Goal: Information Seeking & Learning: Learn about a topic

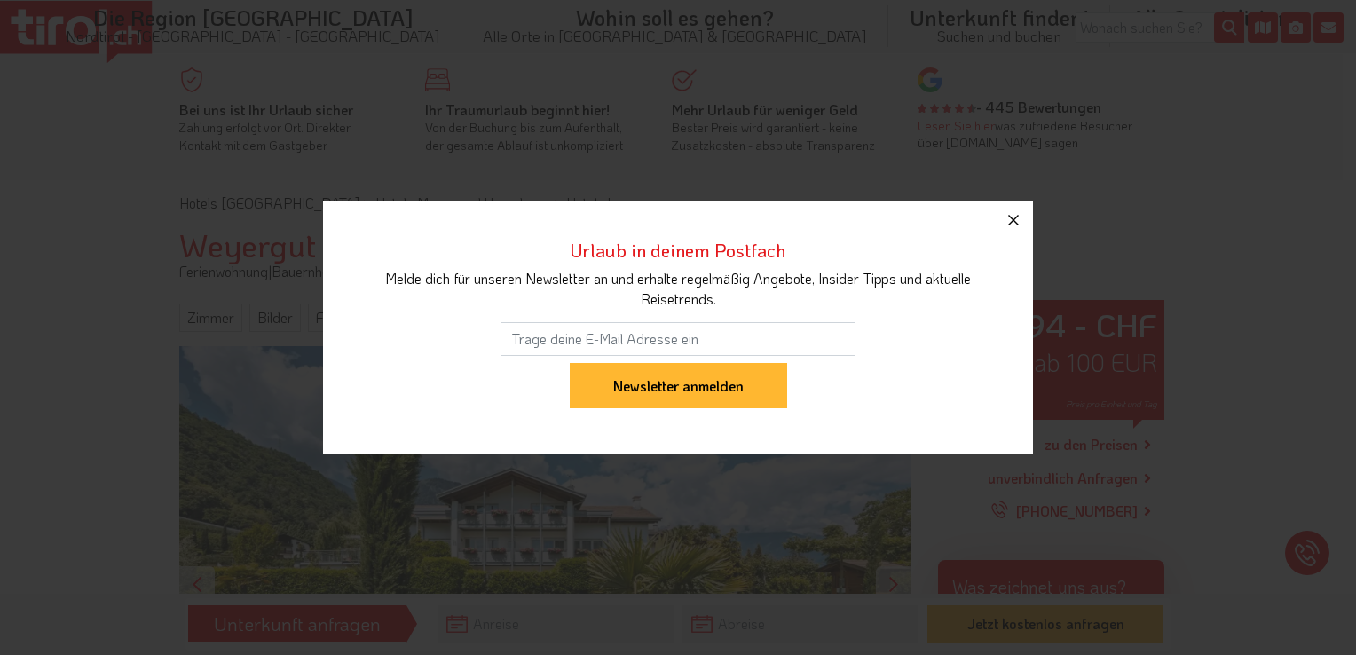
click at [1013, 221] on icon "button" at bounding box center [1013, 220] width 11 height 11
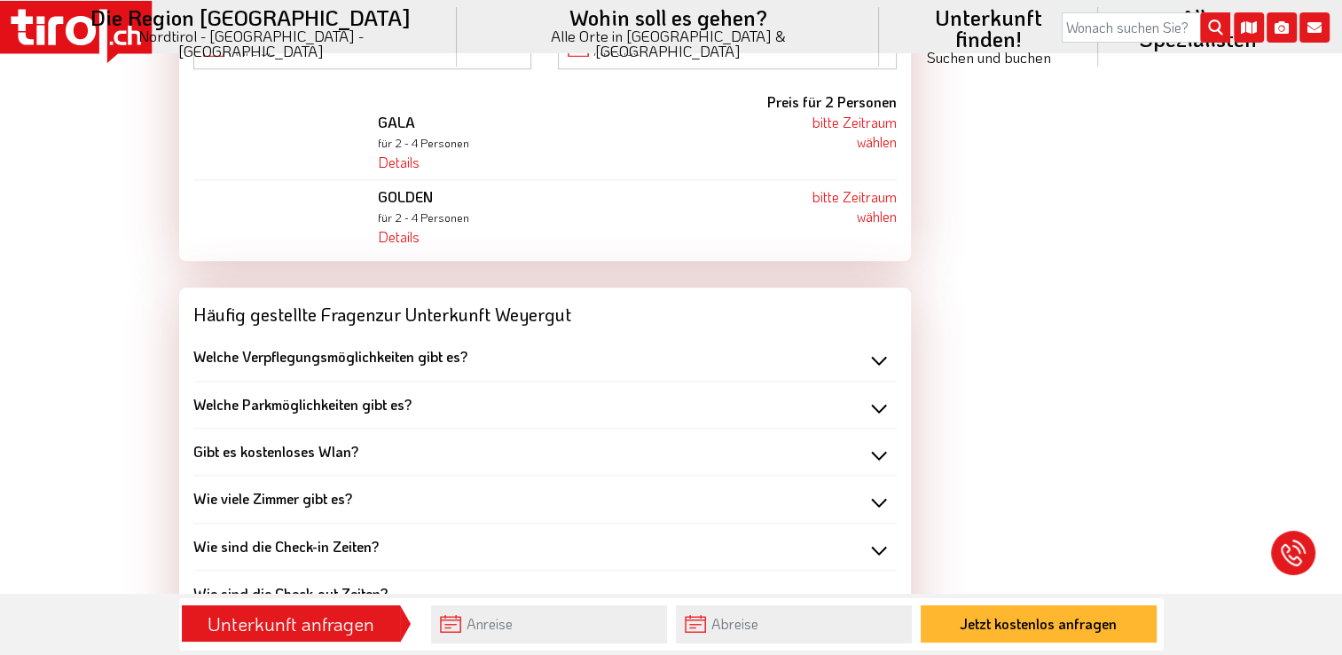
scroll to position [1775, 0]
click at [879, 346] on div "Welche Verpflegungsmöglichkeiten gibt es?" at bounding box center [545, 356] width 704 height 20
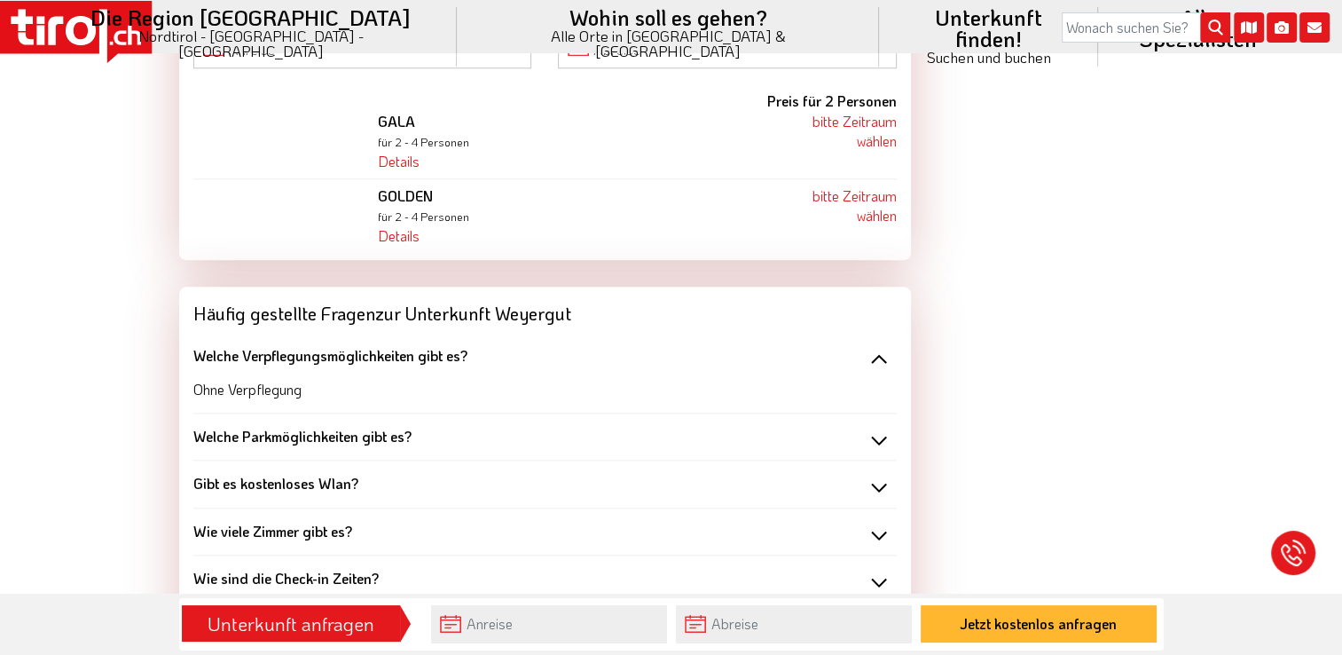
click at [880, 427] on div "Welche Parkmöglichkeiten gibt es?" at bounding box center [545, 437] width 704 height 20
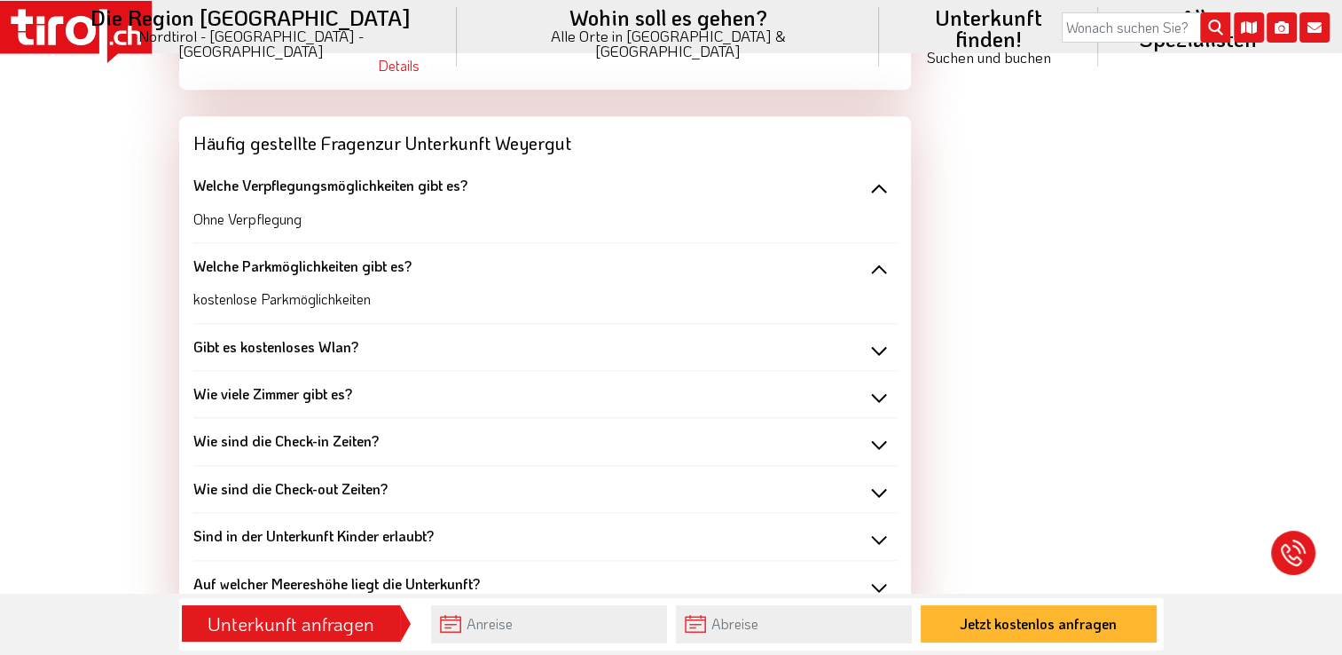
scroll to position [1952, 0]
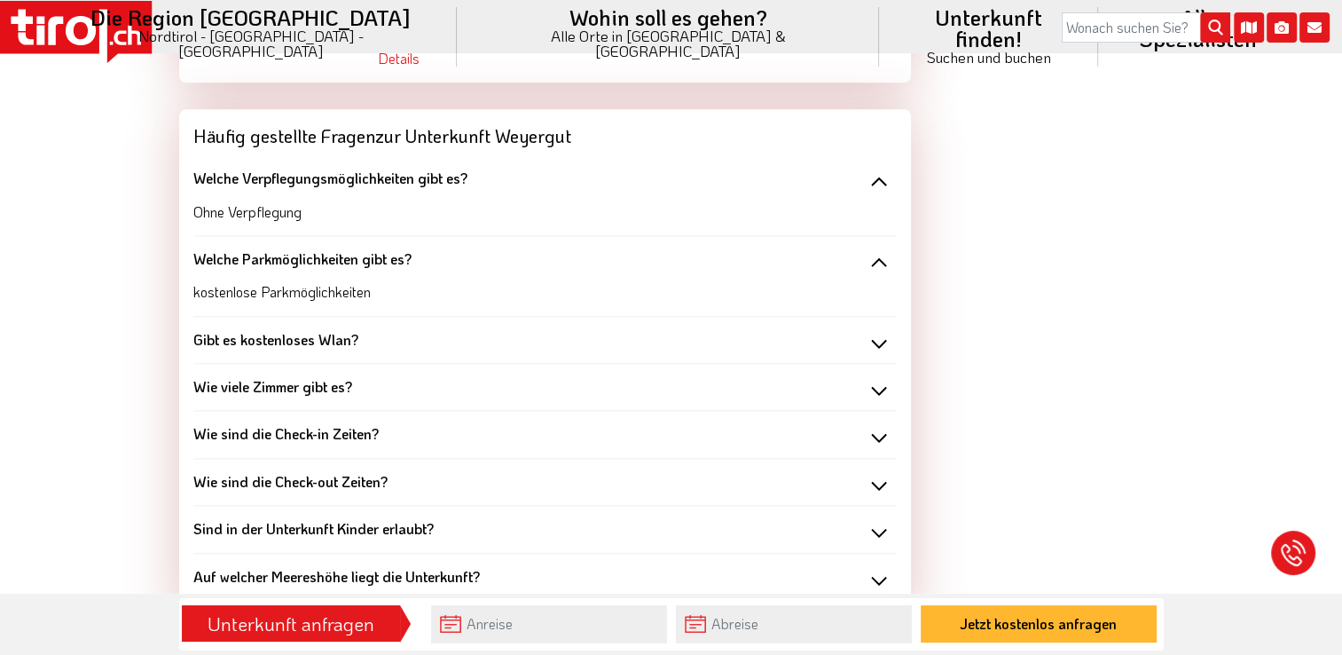
click at [876, 330] on div "Gibt es kostenloses Wlan?" at bounding box center [545, 340] width 704 height 20
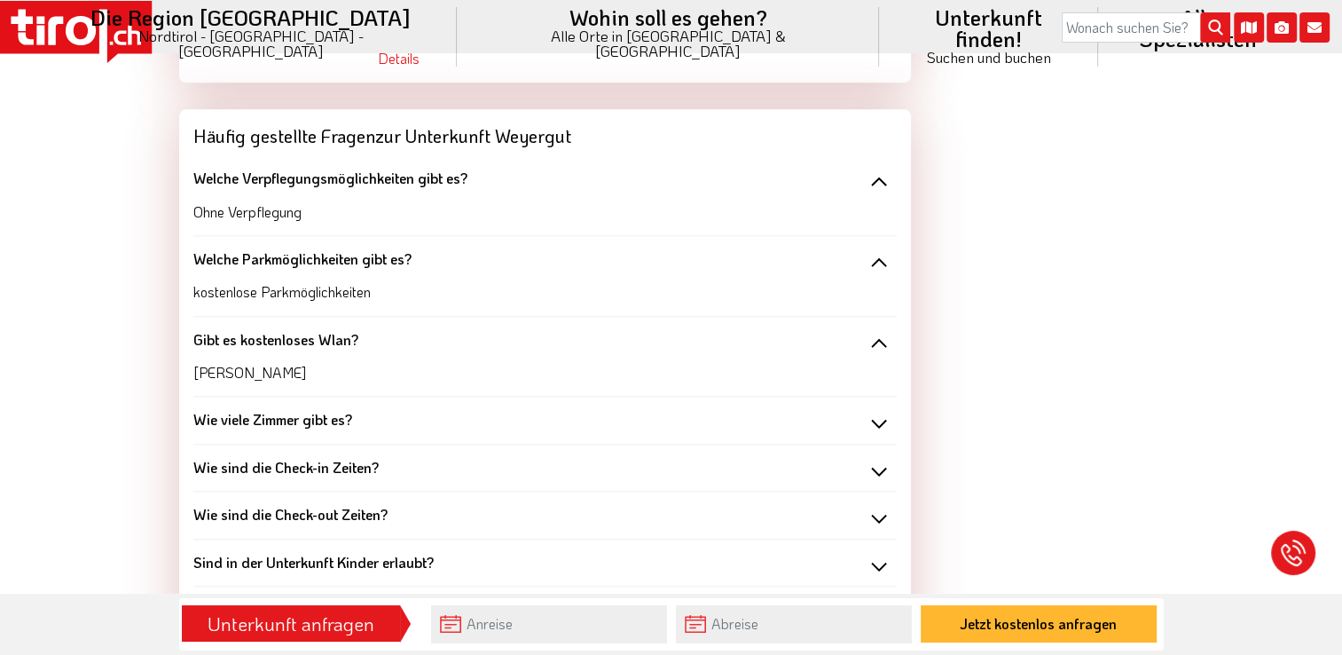
click at [877, 410] on div "Wie viele Zimmer gibt es?" at bounding box center [545, 420] width 704 height 20
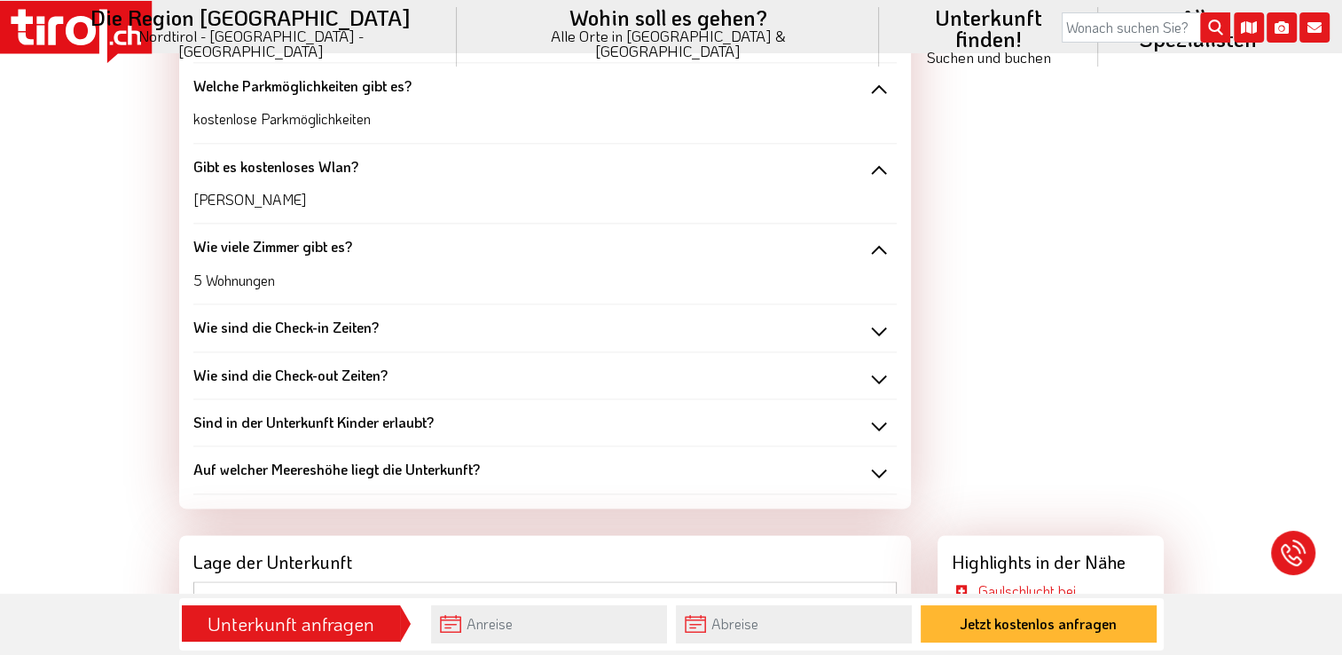
scroll to position [2129, 0]
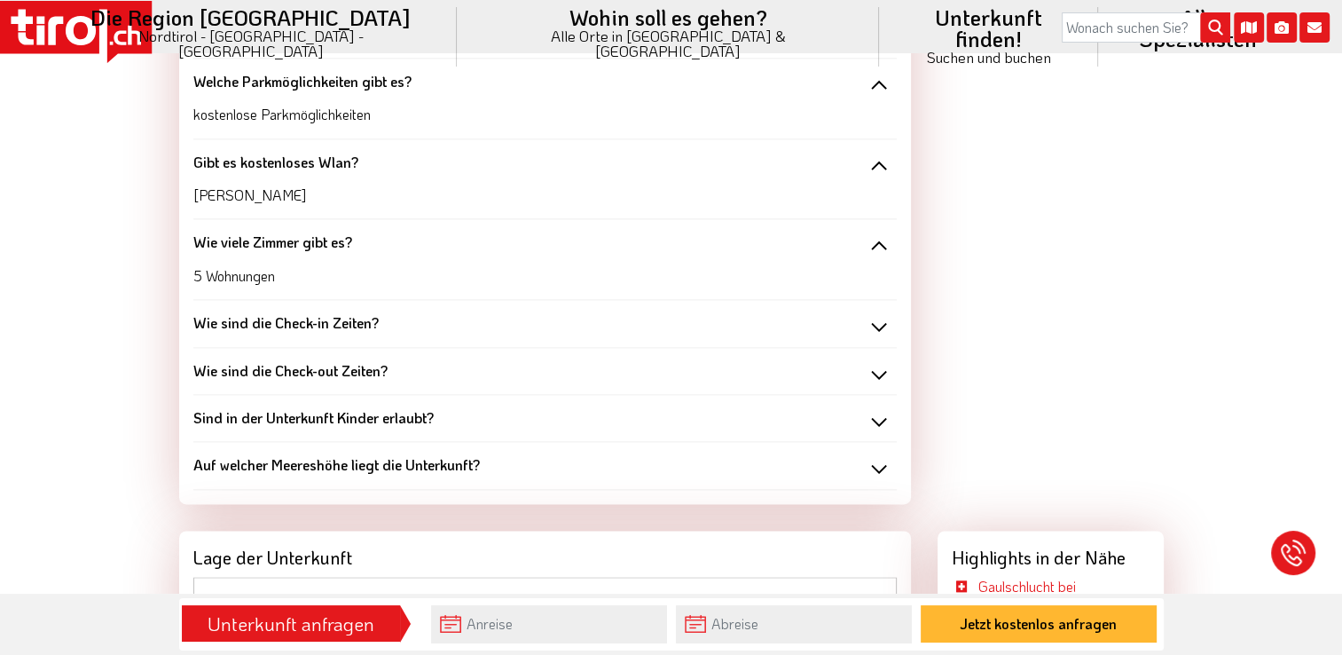
click at [875, 313] on div "Wie sind die Check-in Zeiten?" at bounding box center [545, 323] width 704 height 20
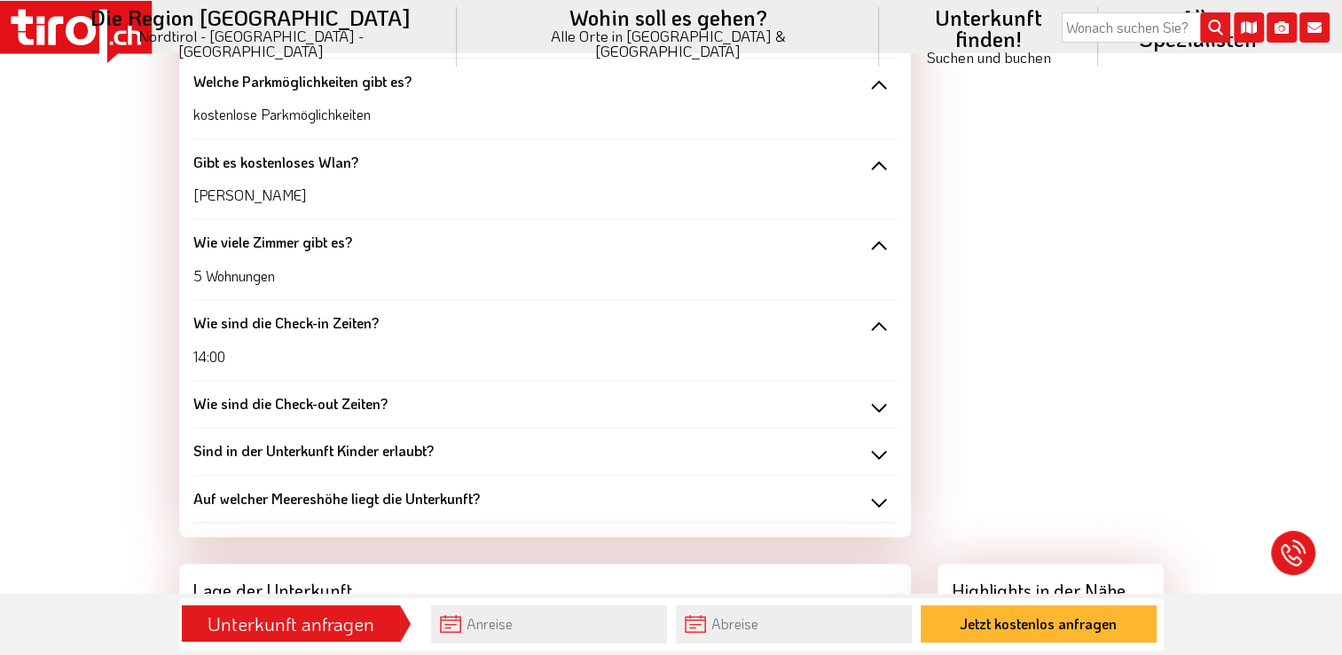
click at [877, 394] on div "Wie sind die Check-out Zeiten?" at bounding box center [545, 404] width 704 height 20
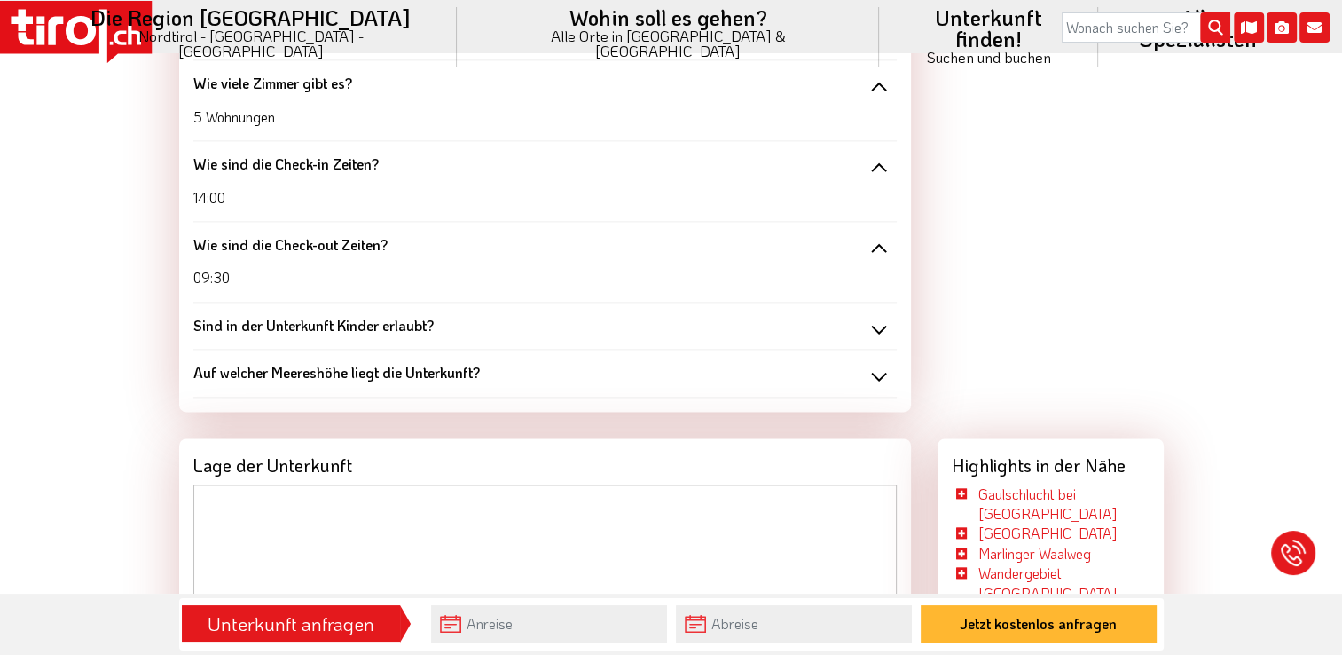
scroll to position [2307, 0]
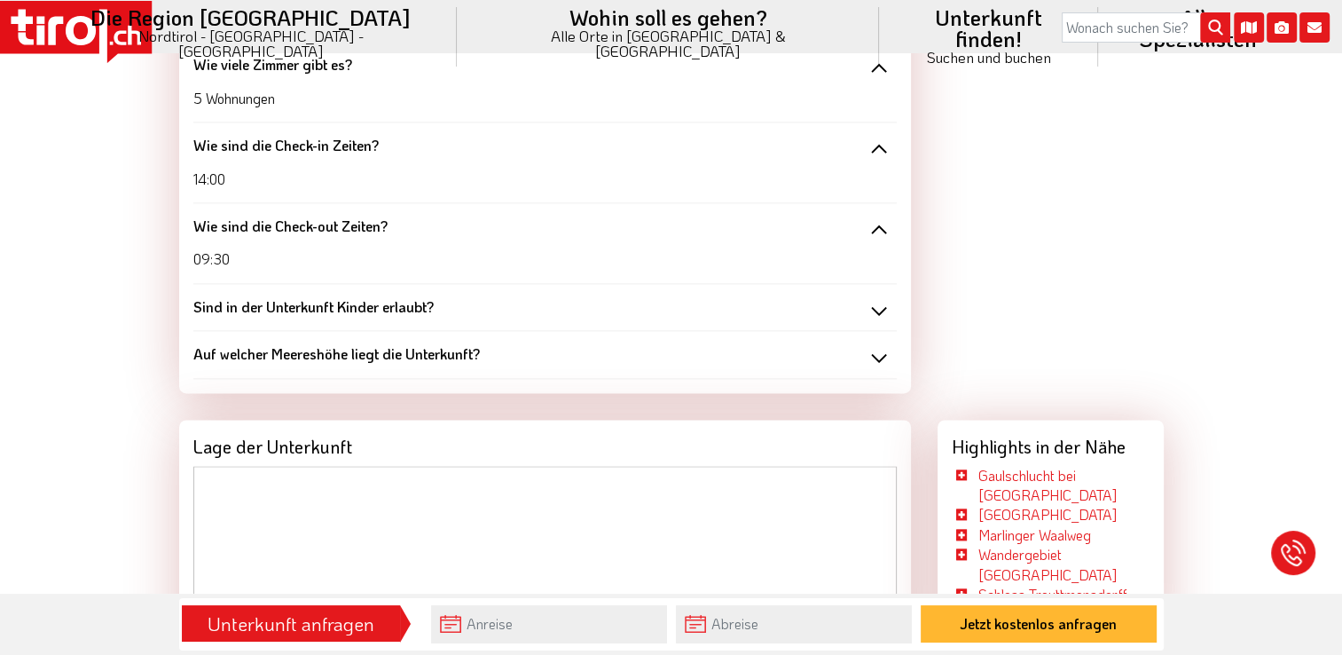
click at [878, 297] on div "Sind in der Unterkunft Kinder erlaubt?" at bounding box center [545, 307] width 704 height 20
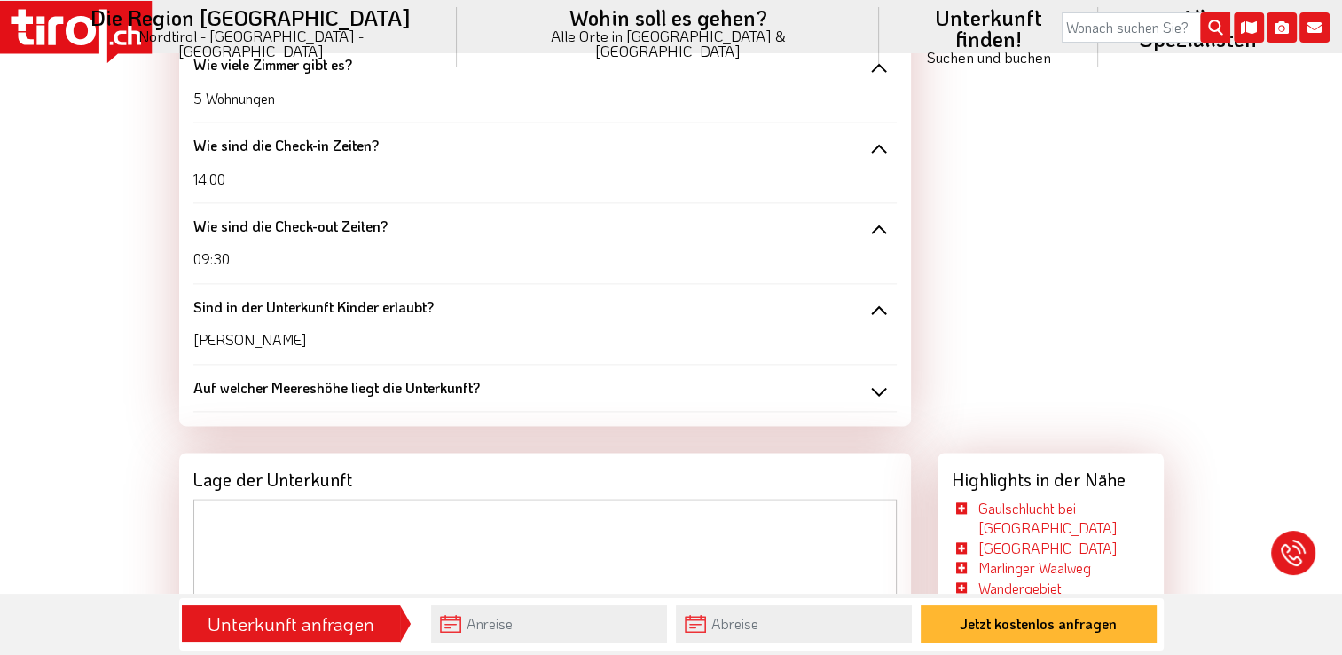
click at [877, 378] on div "Auf welcher Meereshöhe liegt die Unterkunft?" at bounding box center [545, 388] width 704 height 20
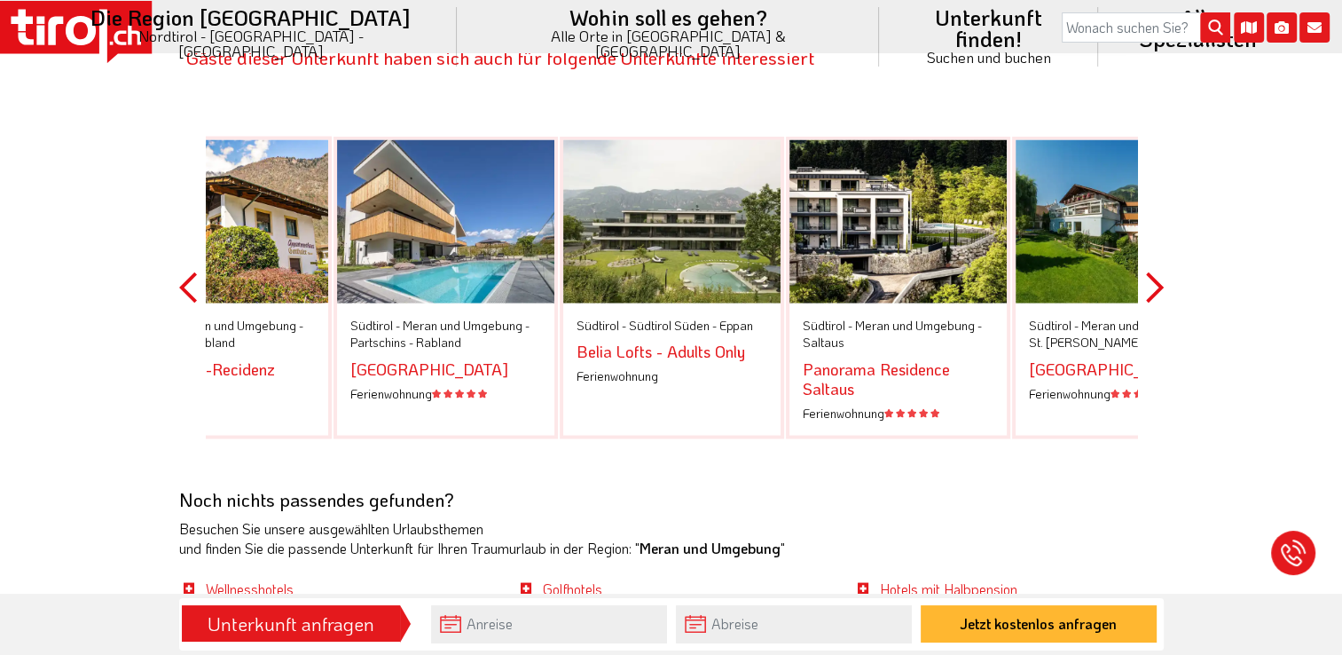
scroll to position [3283, 0]
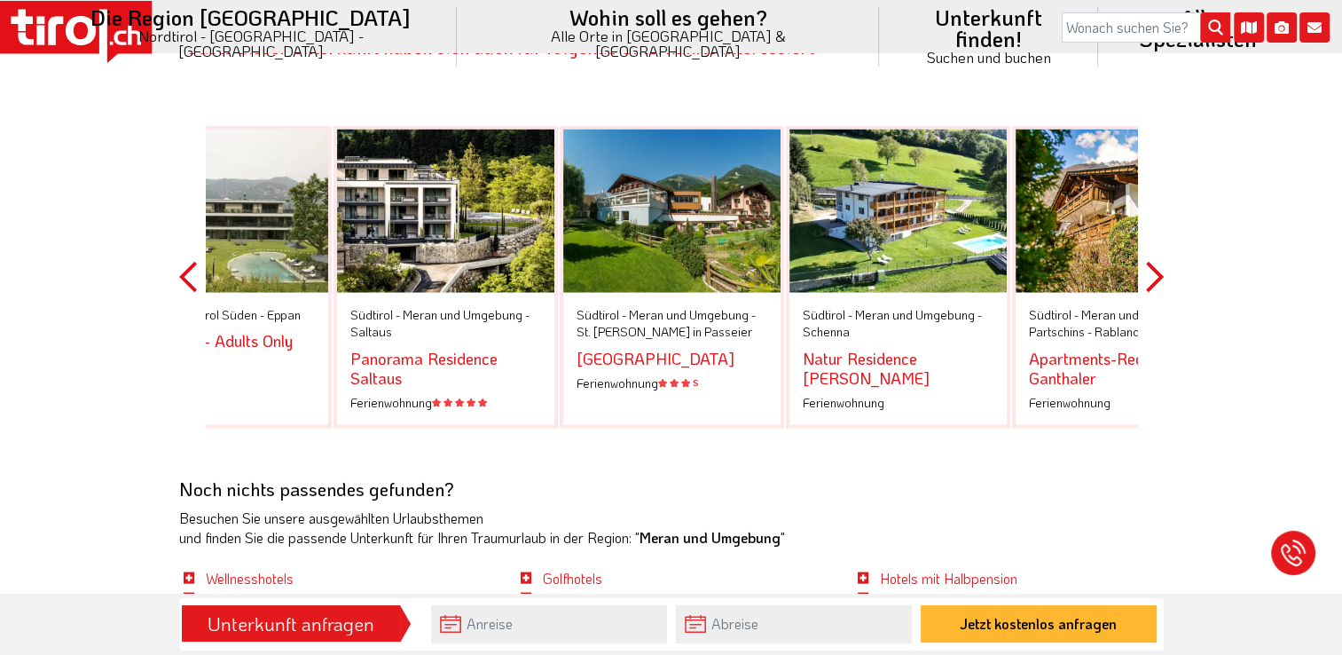
click at [1153, 225] on button "Next" at bounding box center [1155, 276] width 18 height 402
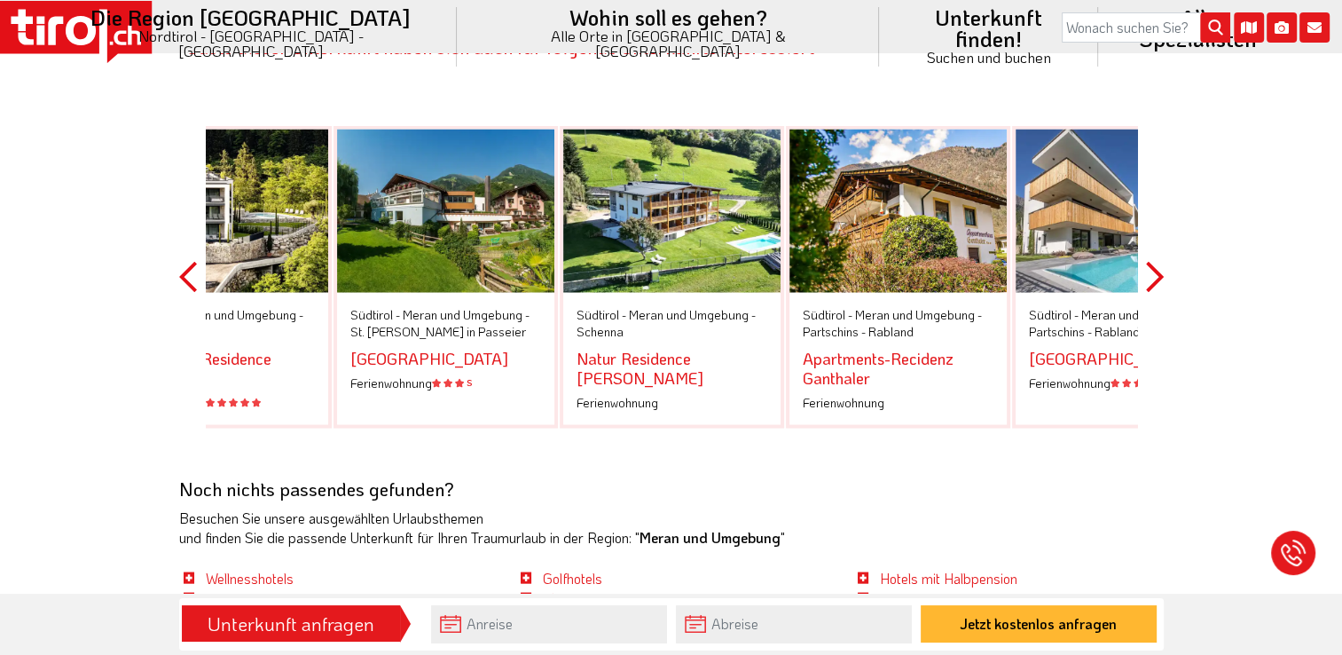
click at [1153, 225] on button "Next" at bounding box center [1155, 276] width 18 height 402
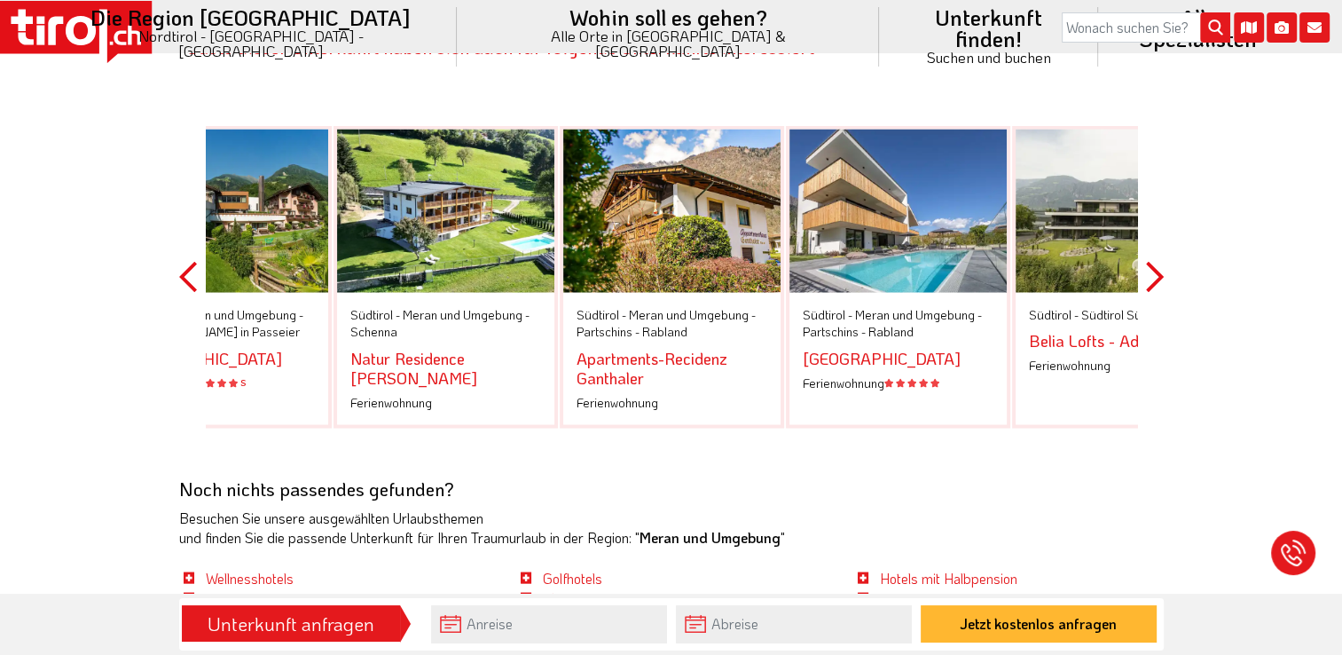
click at [1153, 225] on button "Next" at bounding box center [1155, 276] width 18 height 402
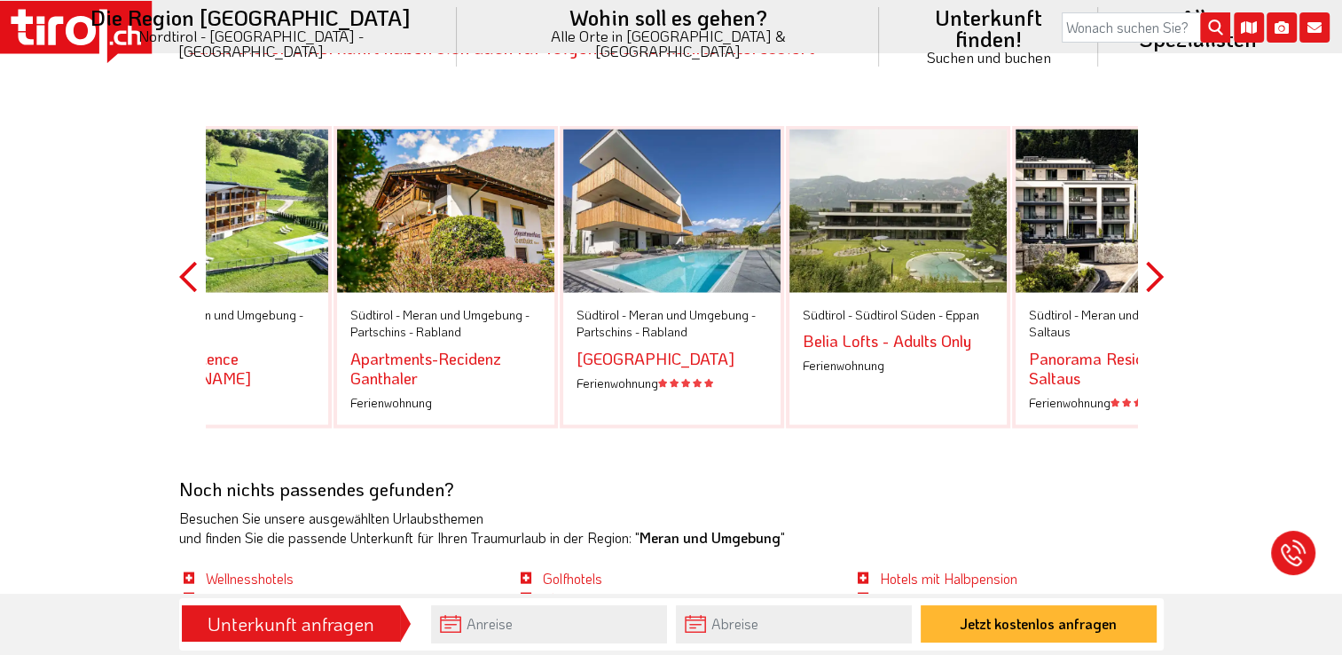
click at [1153, 225] on button "Next" at bounding box center [1155, 276] width 18 height 402
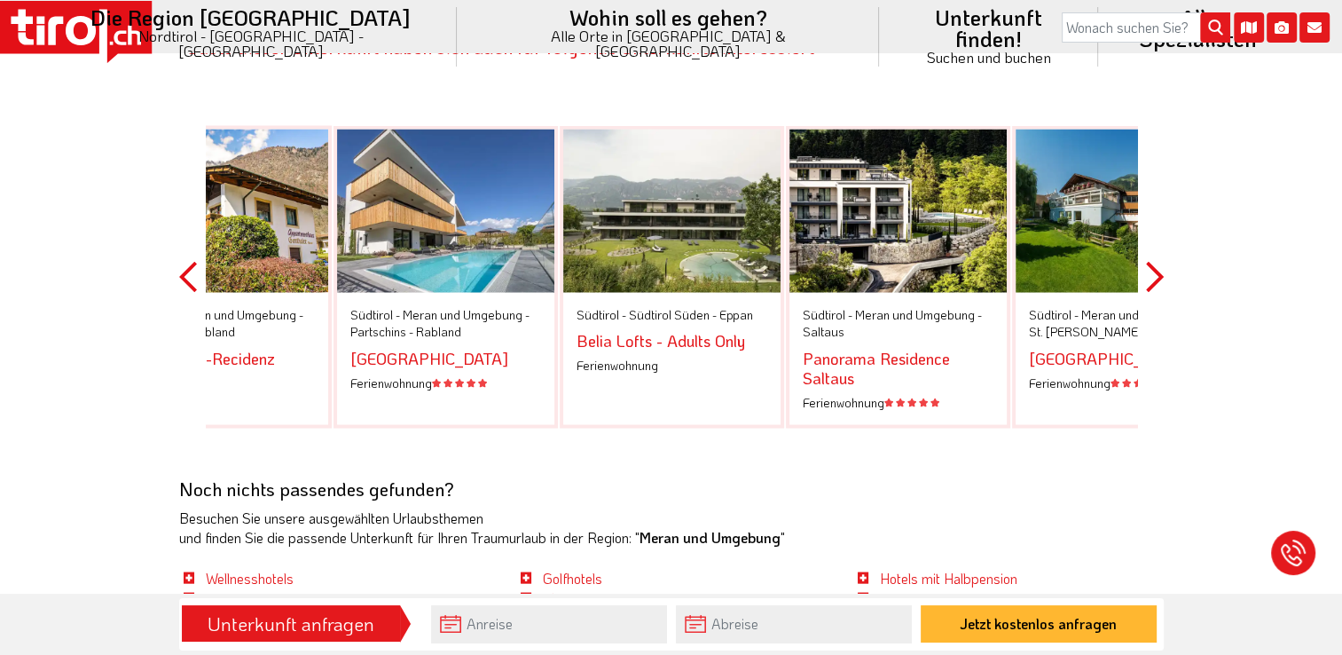
click at [1153, 225] on button "Next" at bounding box center [1155, 276] width 18 height 402
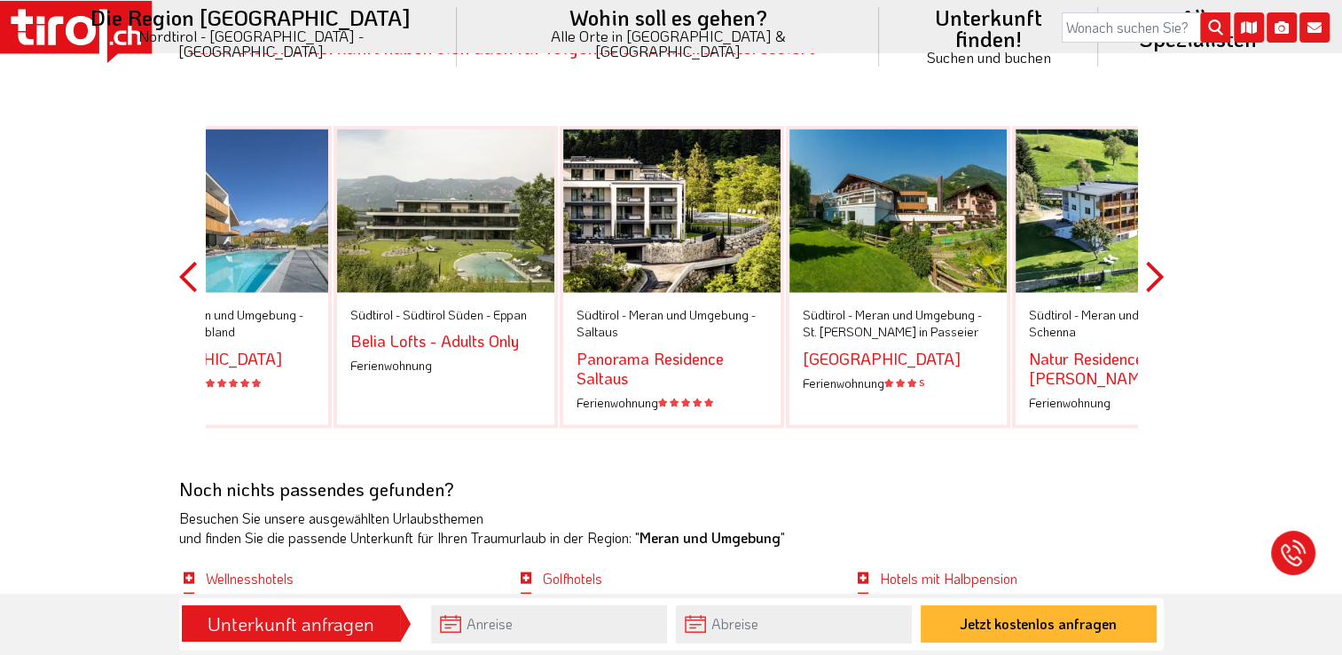
click at [1153, 225] on button "Next" at bounding box center [1155, 276] width 18 height 402
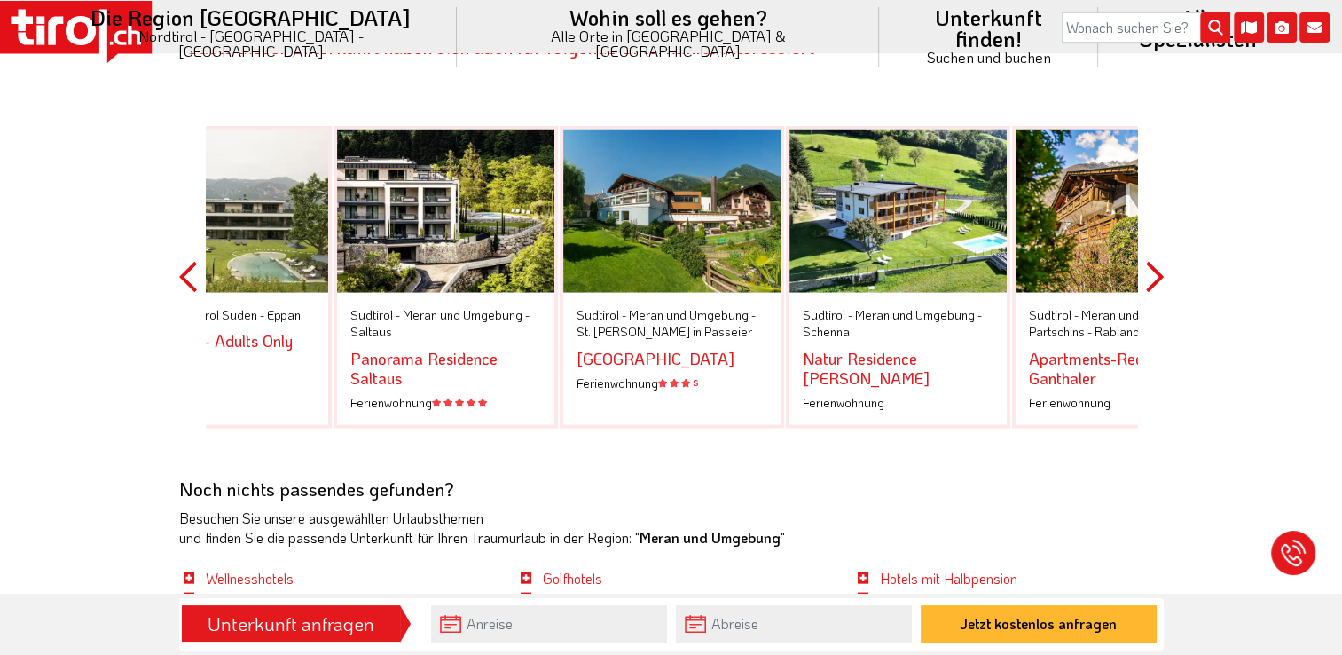
click at [1153, 225] on button "Next" at bounding box center [1155, 276] width 18 height 402
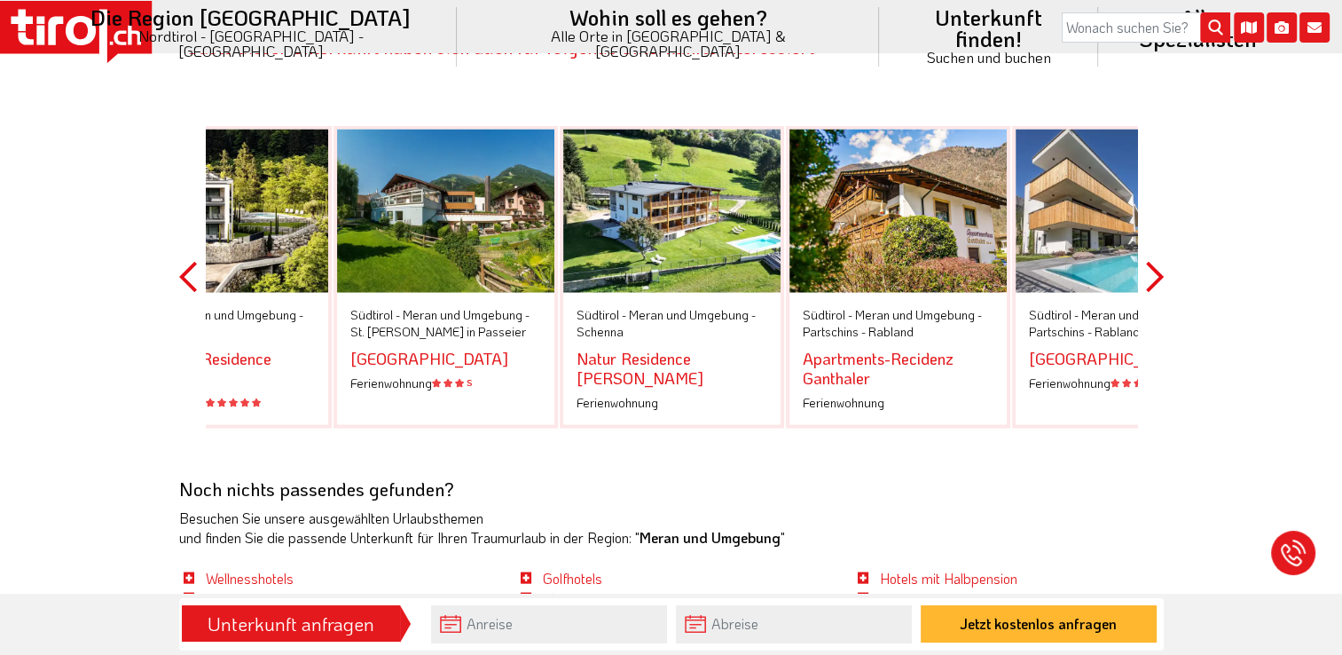
click at [941, 305] on span "Meran und Umgebung -" at bounding box center [918, 313] width 127 height 17
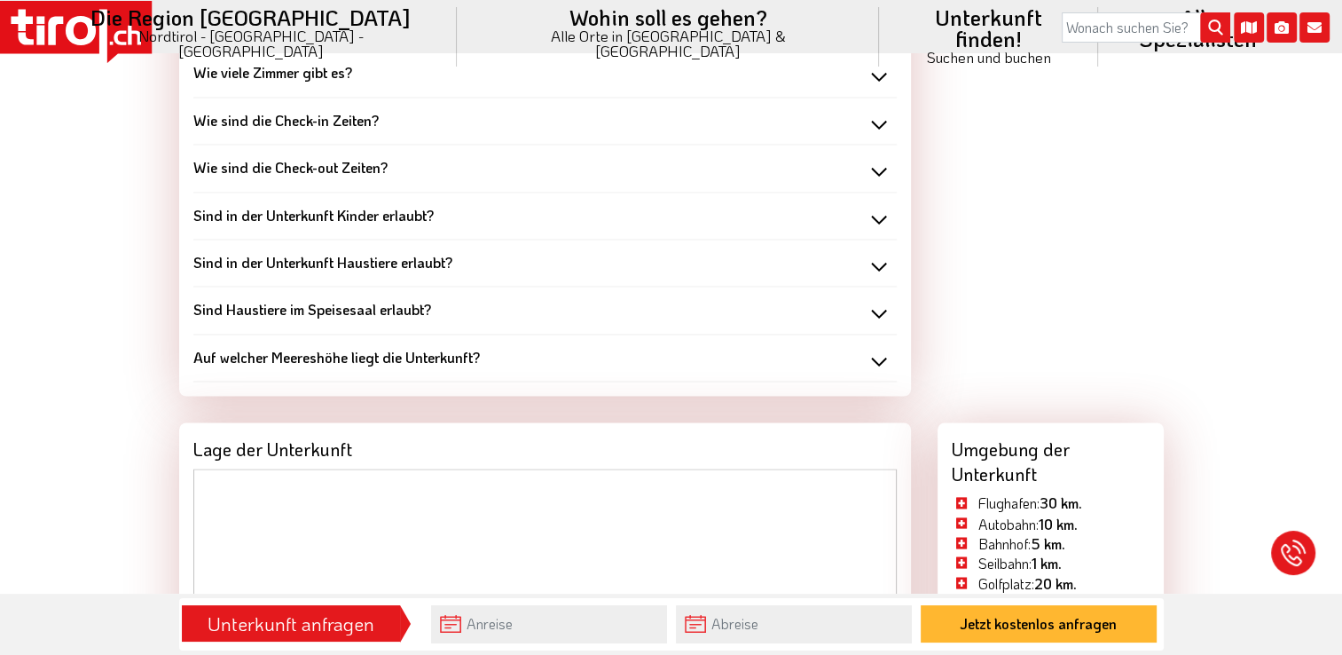
scroll to position [2839, 0]
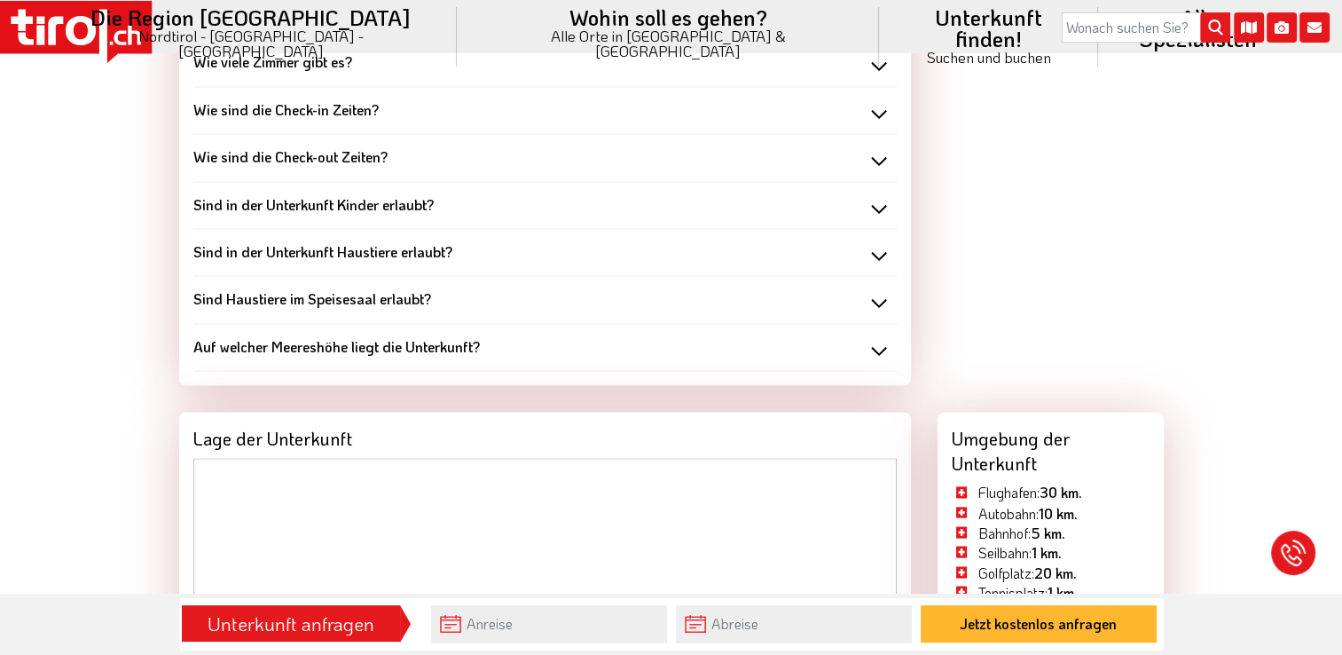
click at [880, 294] on div "Sind Haustiere im Speisesaal erlaubt?" at bounding box center [545, 299] width 704 height 20
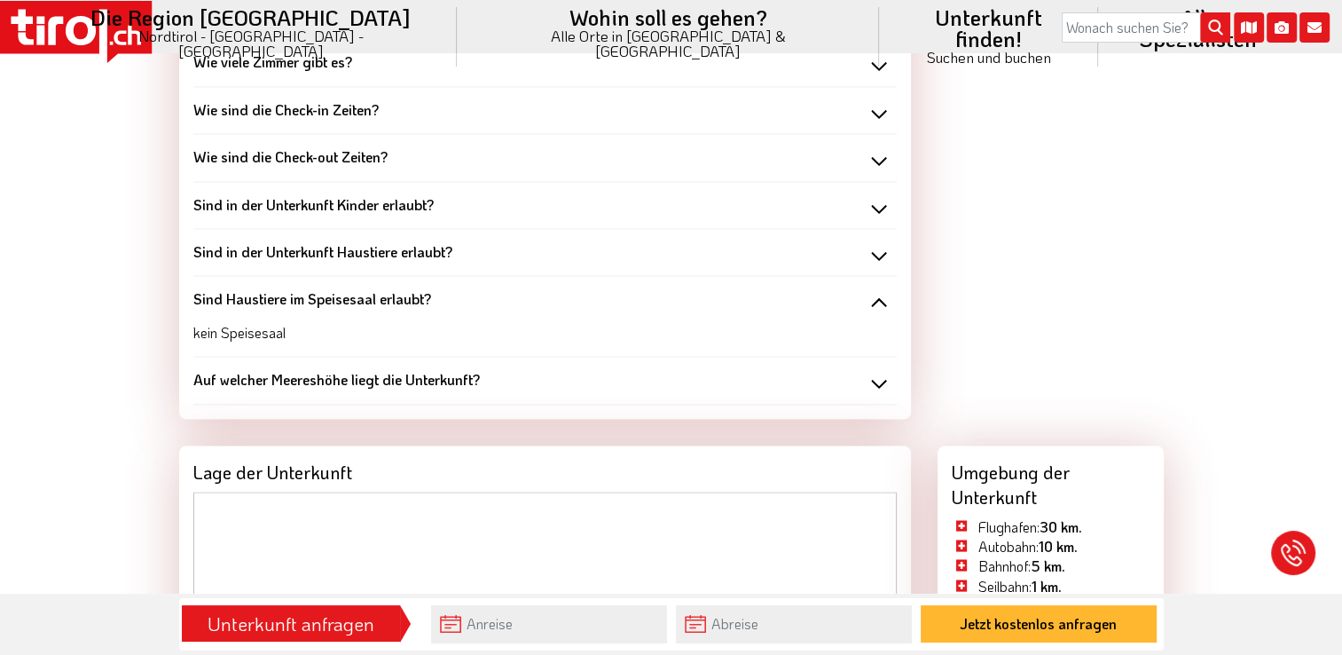
click at [877, 253] on div "Sind in der Unterkunft Haustiere erlaubt?" at bounding box center [545, 252] width 704 height 20
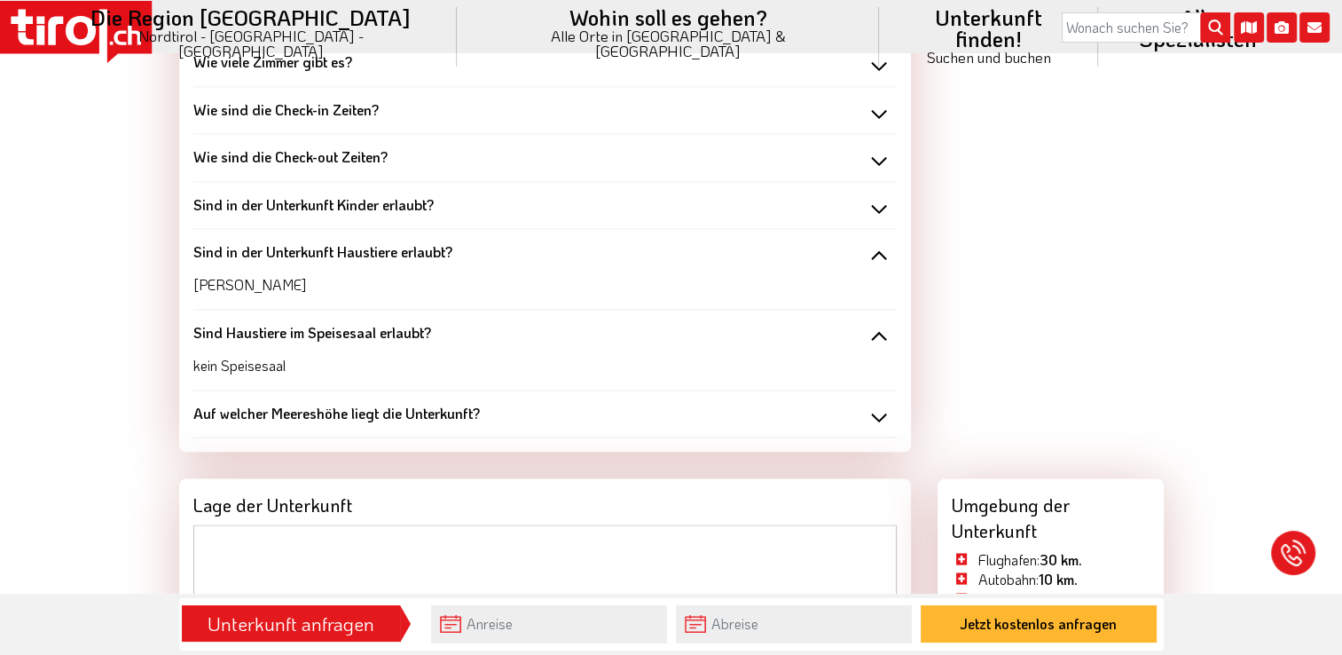
click at [878, 203] on div "Sind in der Unterkunft Kinder erlaubt?" at bounding box center [545, 205] width 704 height 20
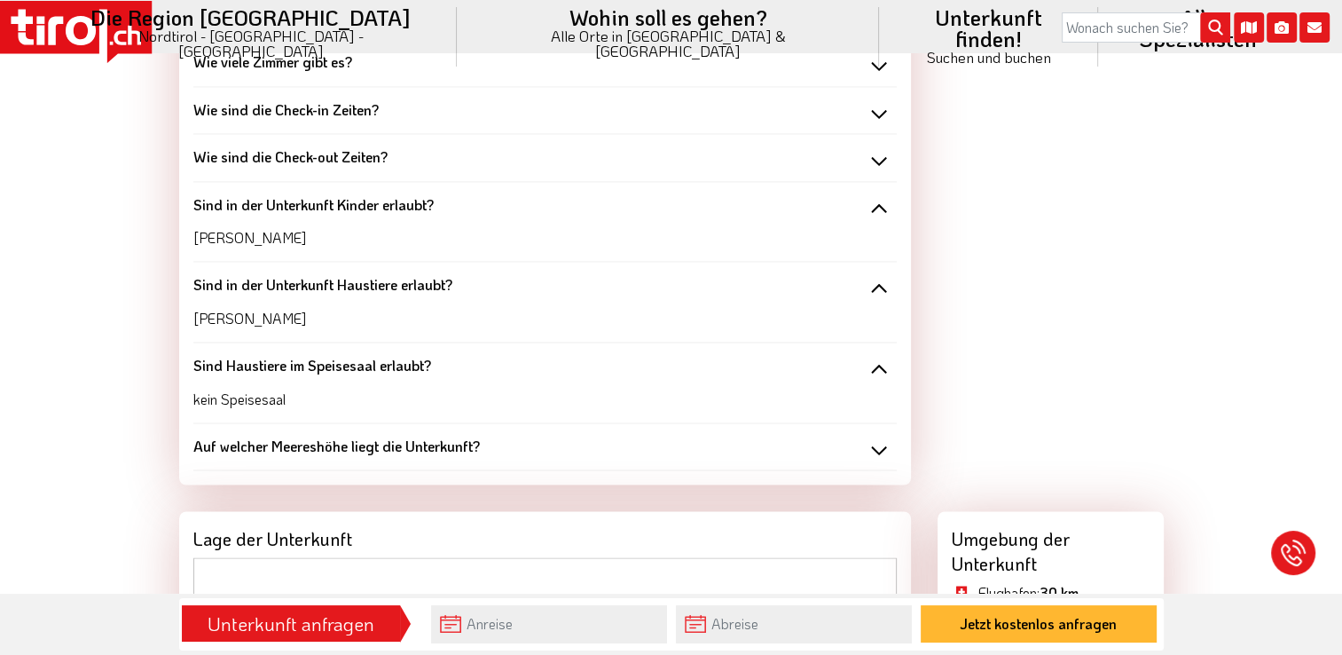
click at [876, 159] on div "Wie sind die Check-out Zeiten?" at bounding box center [545, 157] width 704 height 20
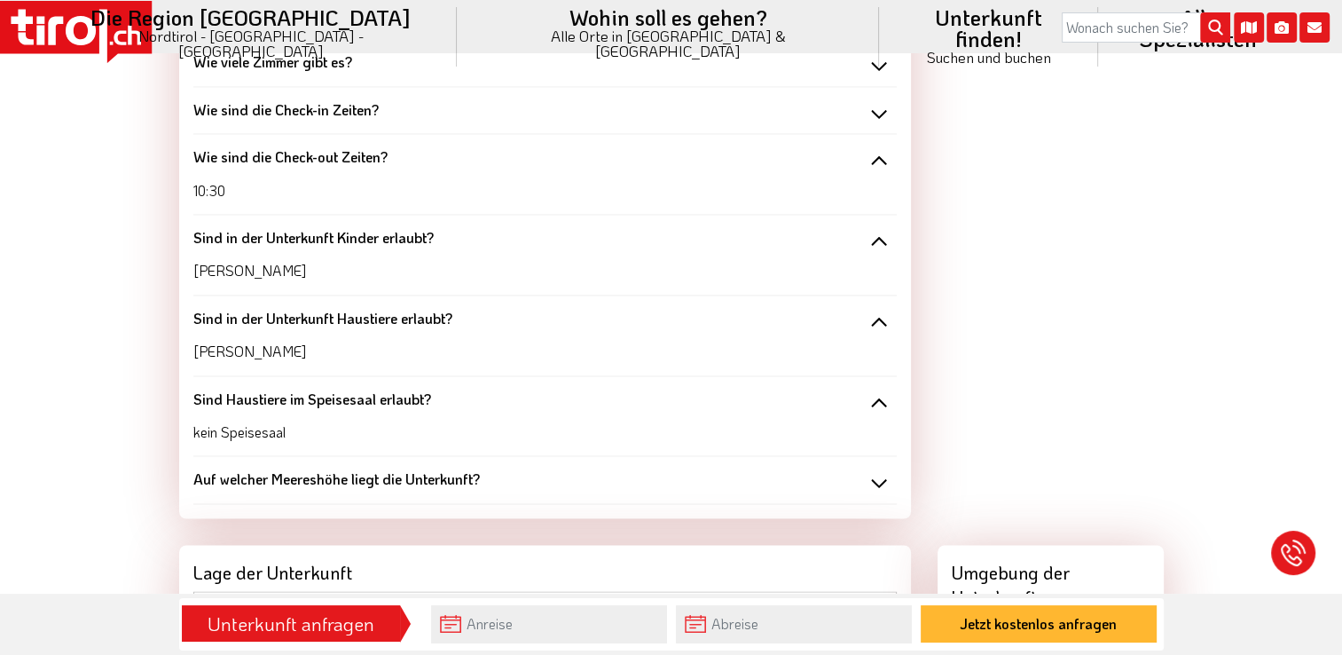
click at [879, 106] on div "Wie sind die Check-in Zeiten?" at bounding box center [545, 110] width 704 height 20
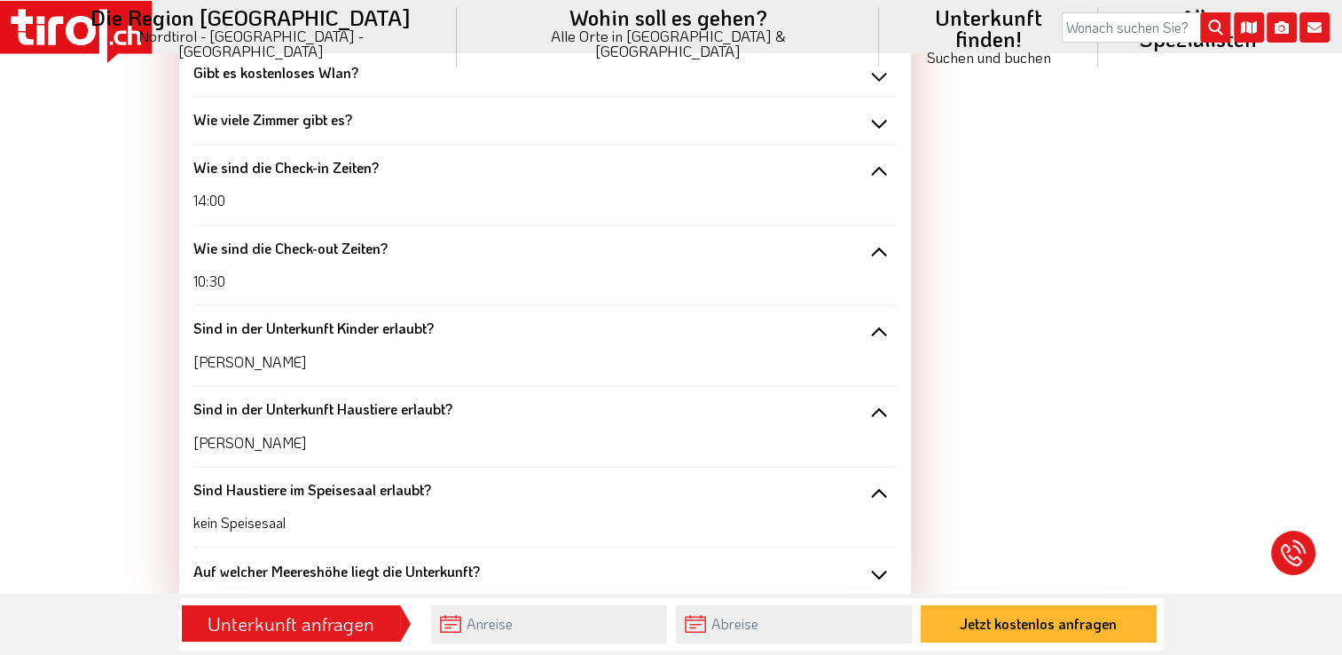
scroll to position [2662, 0]
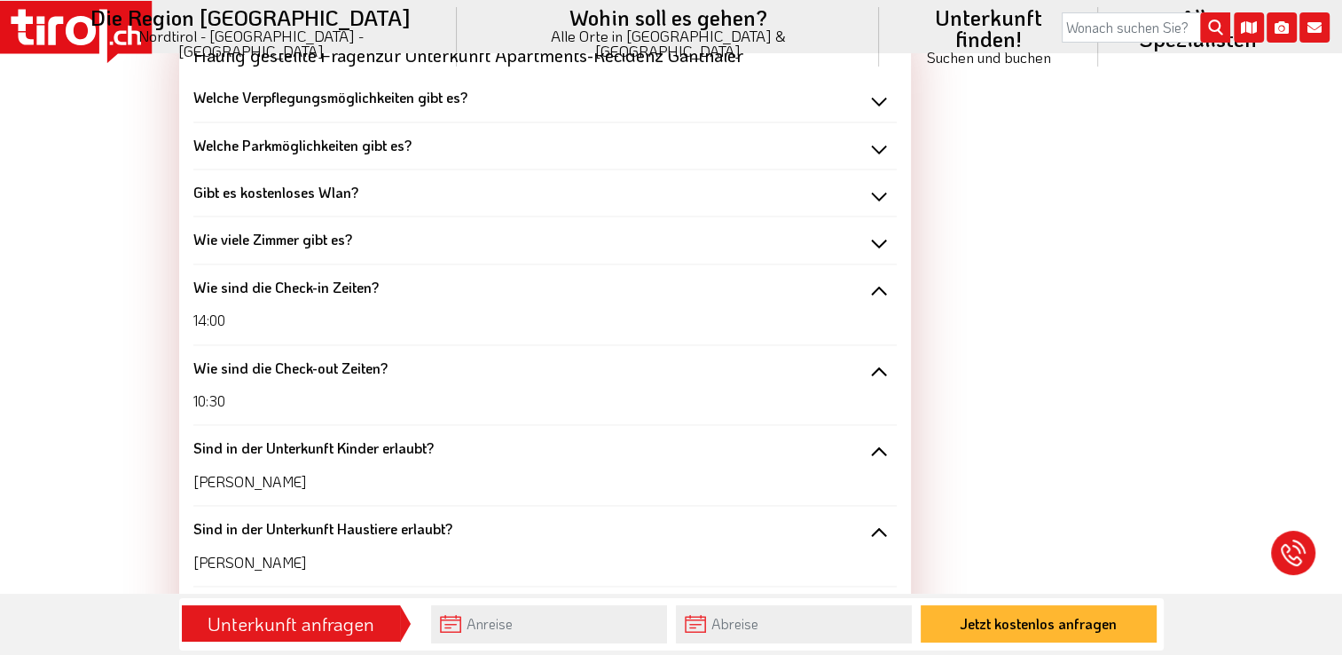
click at [884, 188] on div "Gibt es kostenloses Wlan?" at bounding box center [545, 193] width 704 height 20
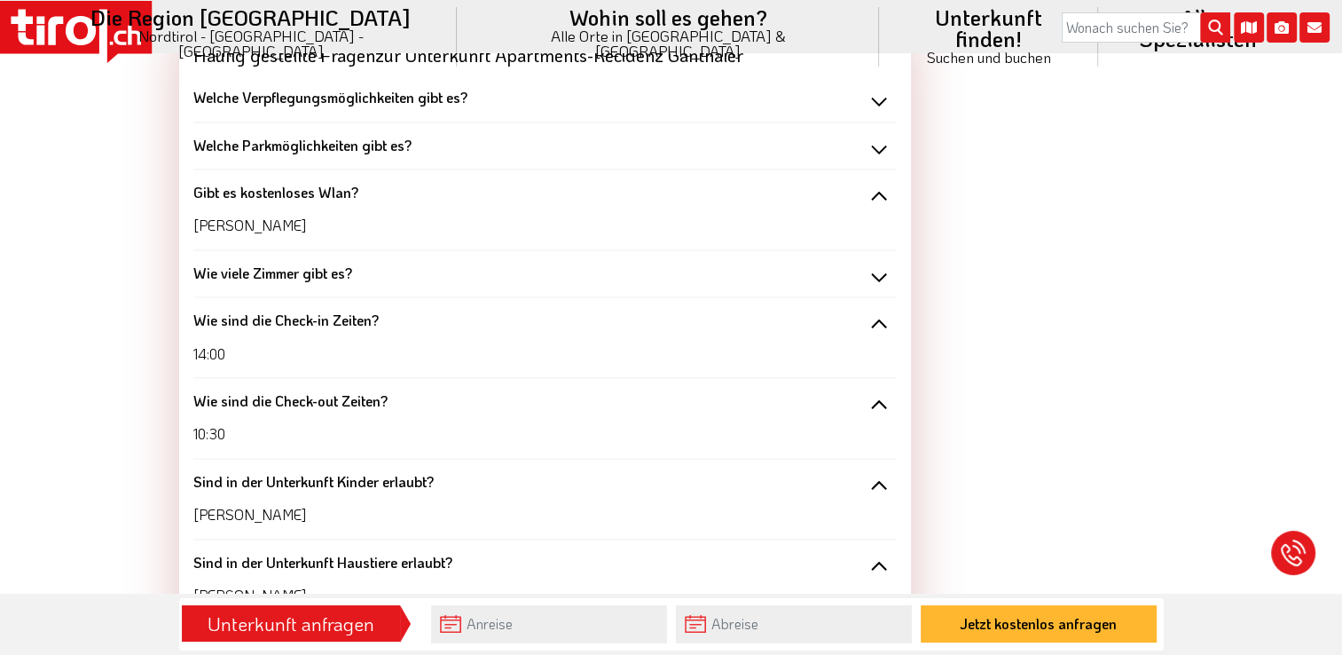
click at [871, 273] on div "Wie viele Zimmer gibt es?" at bounding box center [545, 274] width 704 height 20
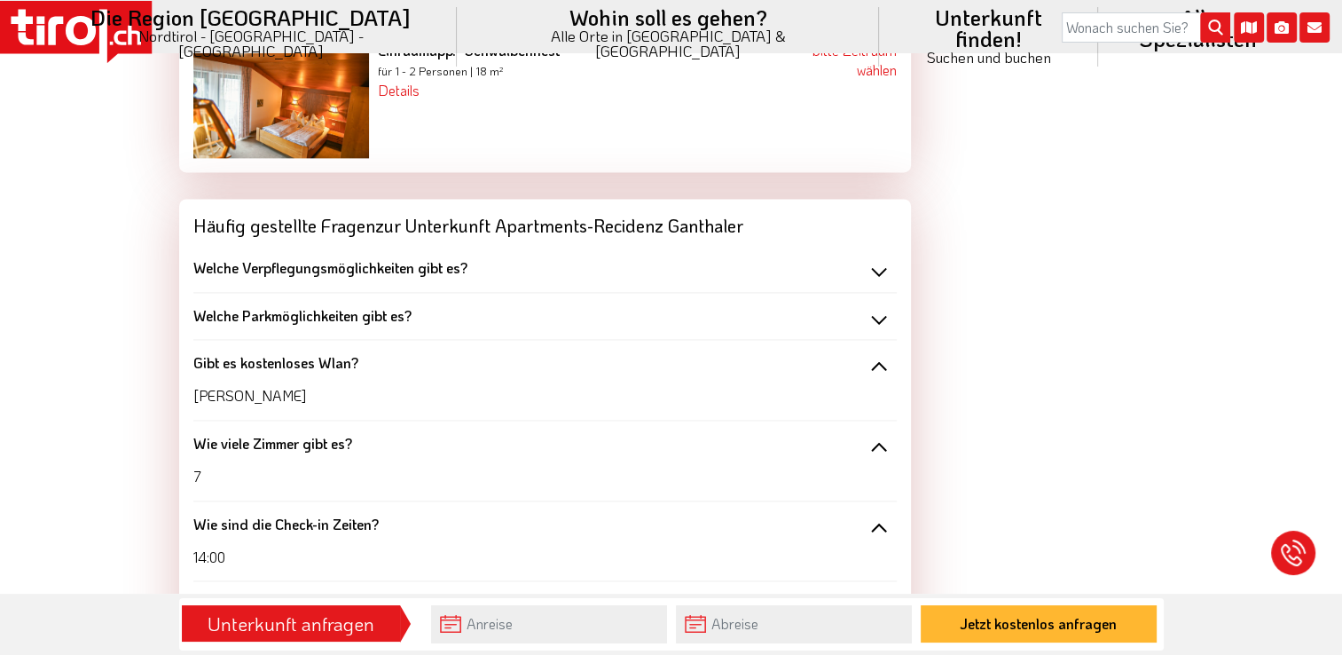
scroll to position [2484, 0]
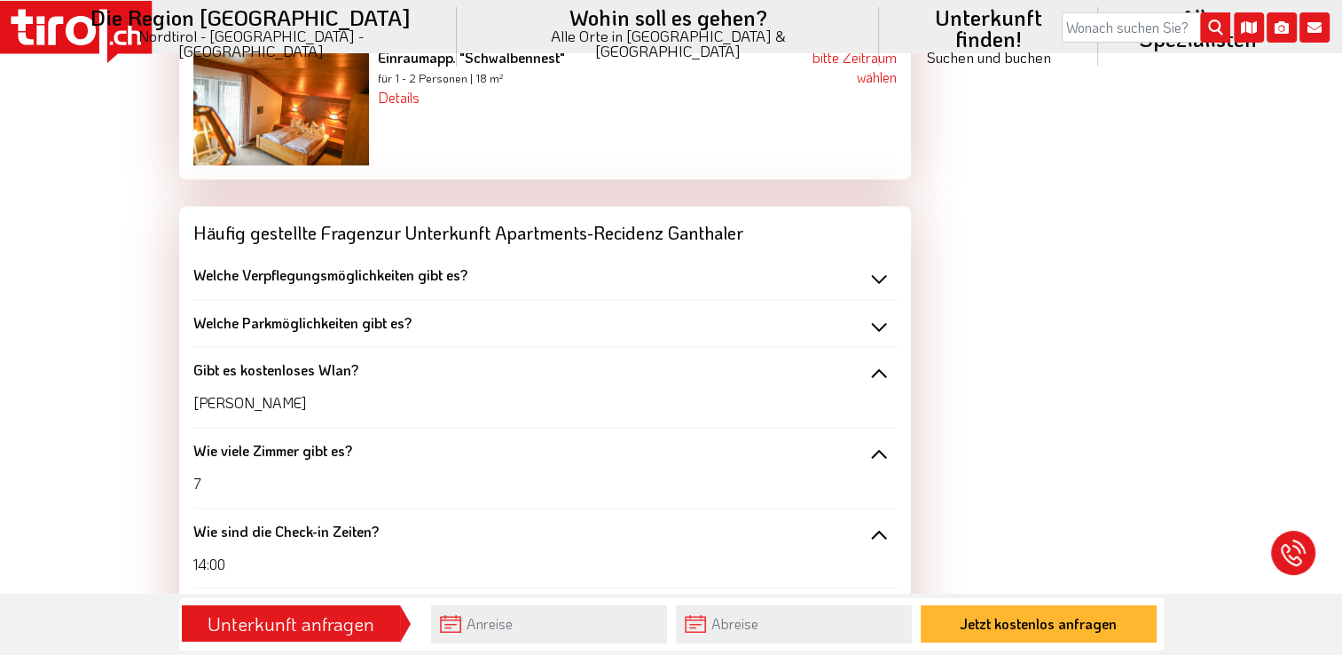
click at [879, 274] on div "Welche Verpflegungsmöglichkeiten gibt es?" at bounding box center [545, 275] width 704 height 20
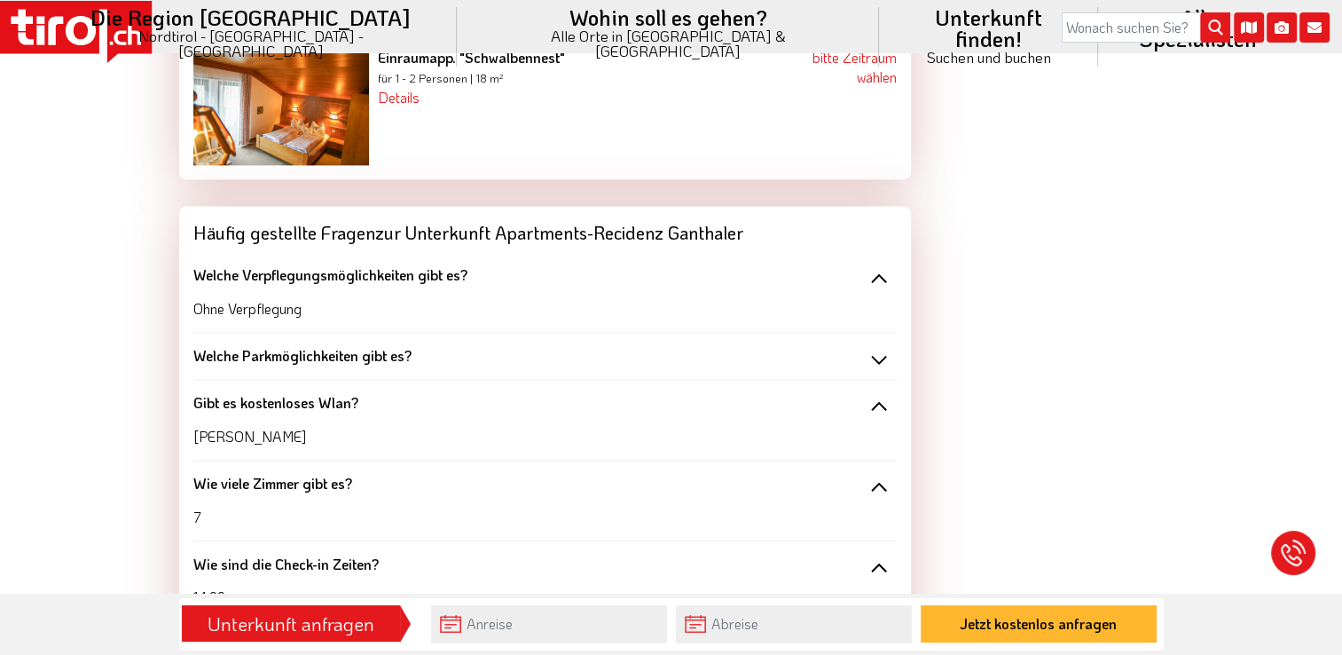
click at [870, 352] on div "Welche Parkmöglichkeiten gibt es?" at bounding box center [545, 356] width 704 height 20
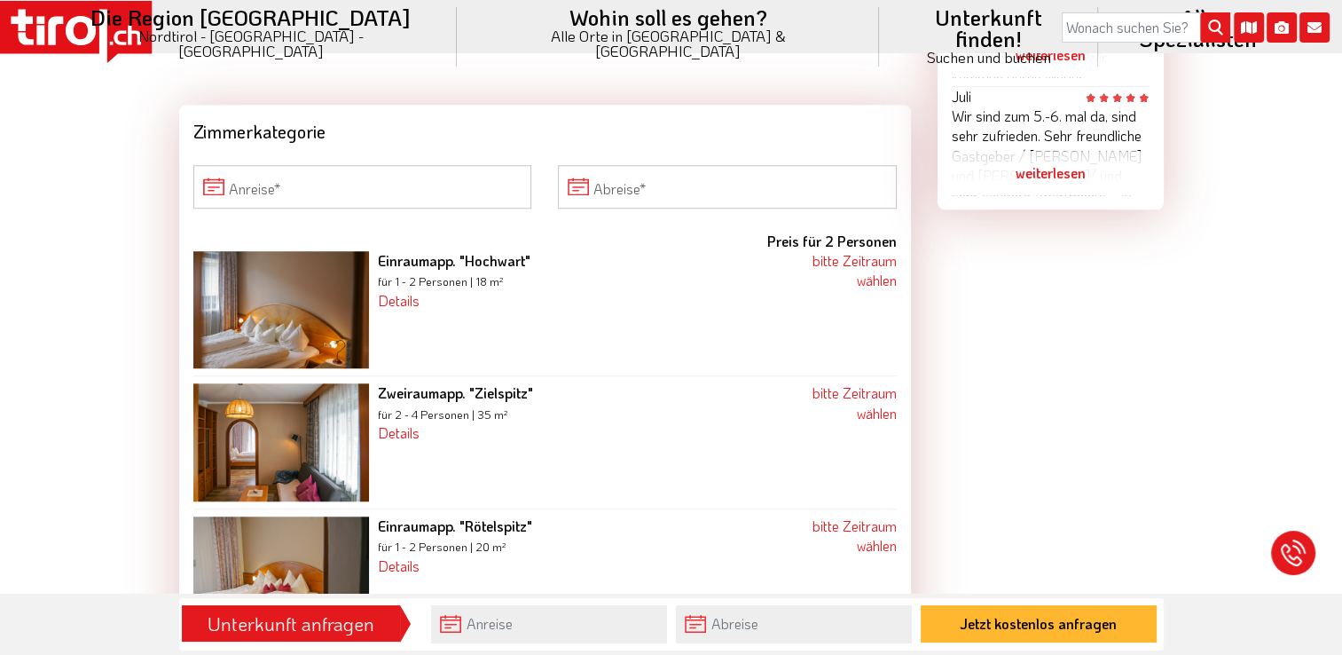
scroll to position [1242, 0]
